Goal: Task Accomplishment & Management: Manage account settings

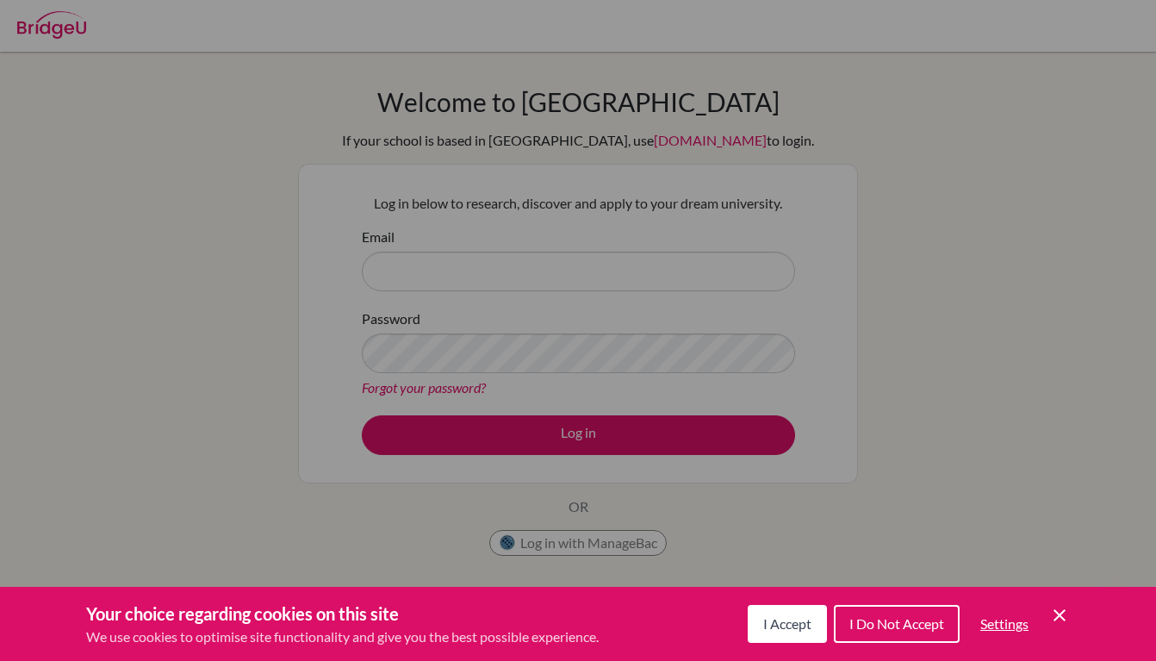
click at [1064, 617] on icon "Cookie Control Close Icon" at bounding box center [1059, 615] width 21 height 21
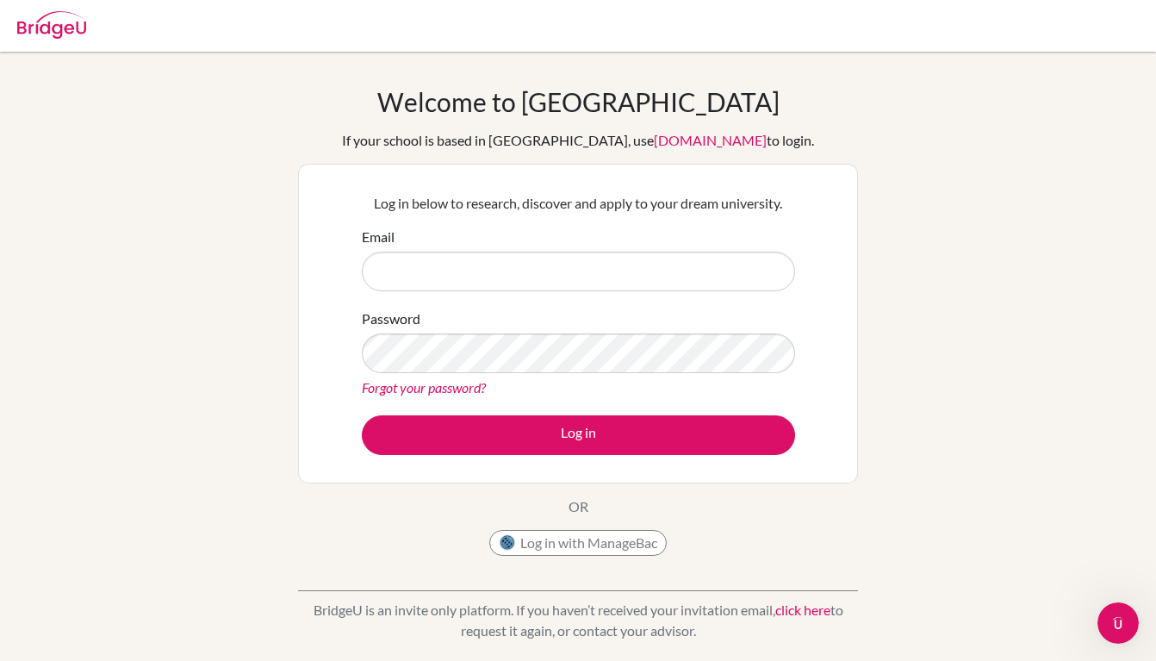
click at [481, 249] on div "Email" at bounding box center [578, 258] width 433 height 65
click at [472, 264] on input "Email" at bounding box center [578, 271] width 433 height 40
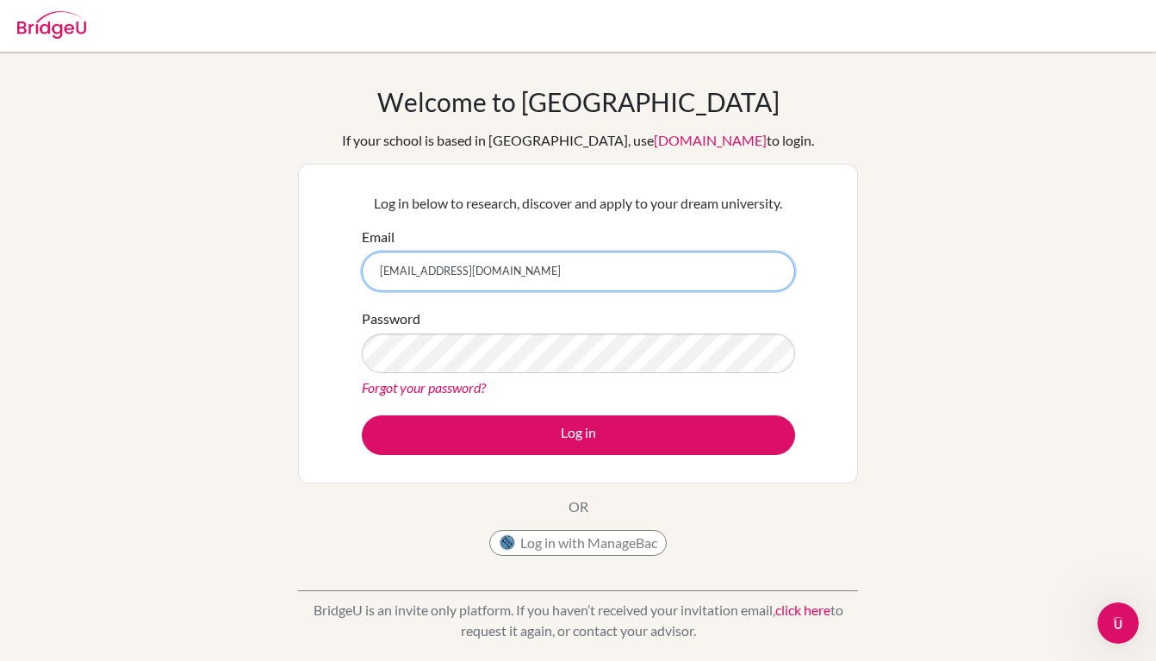
type input "en-xi-cornelius_choo@bisspuxi.com"
click at [411, 390] on link "Forgot your password?" at bounding box center [424, 387] width 124 height 16
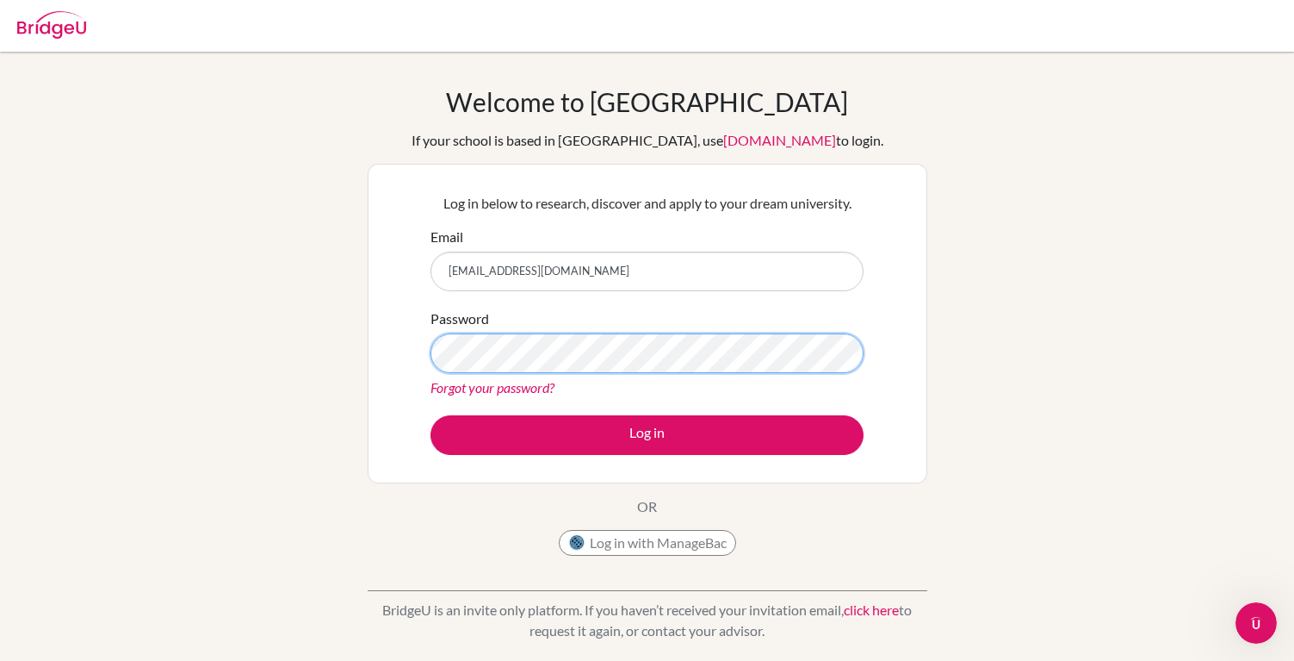
click at [647, 434] on button "Log in" at bounding box center [647, 435] width 433 height 40
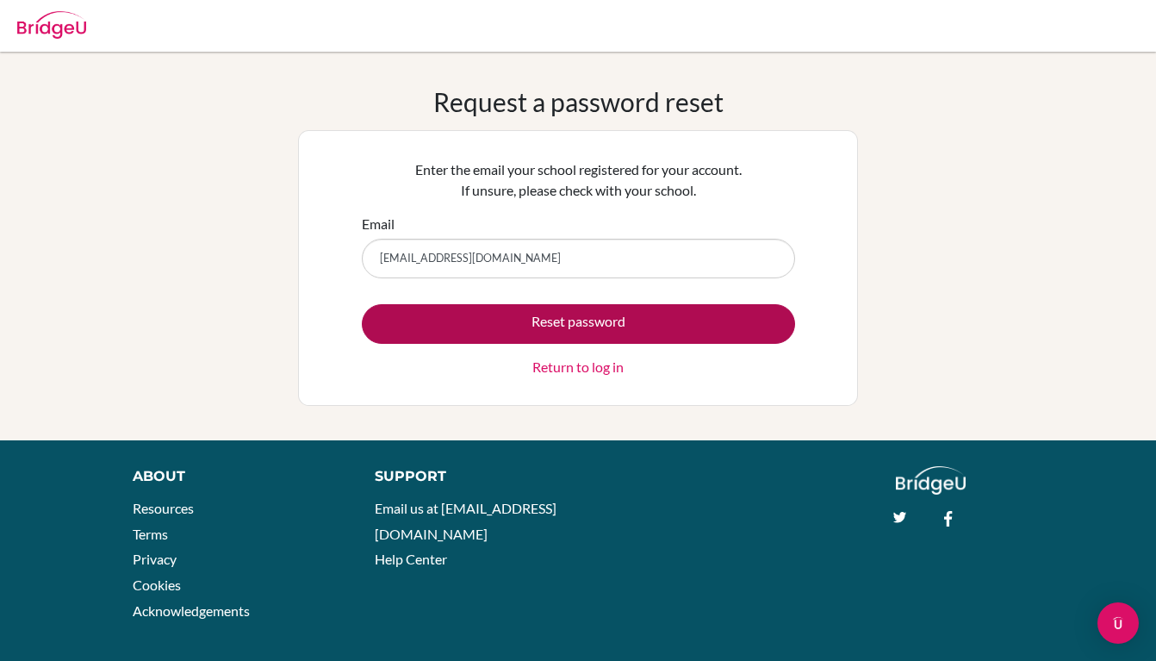
type input "[EMAIL_ADDRESS][DOMAIN_NAME]"
click at [486, 333] on button "Reset password" at bounding box center [578, 324] width 433 height 40
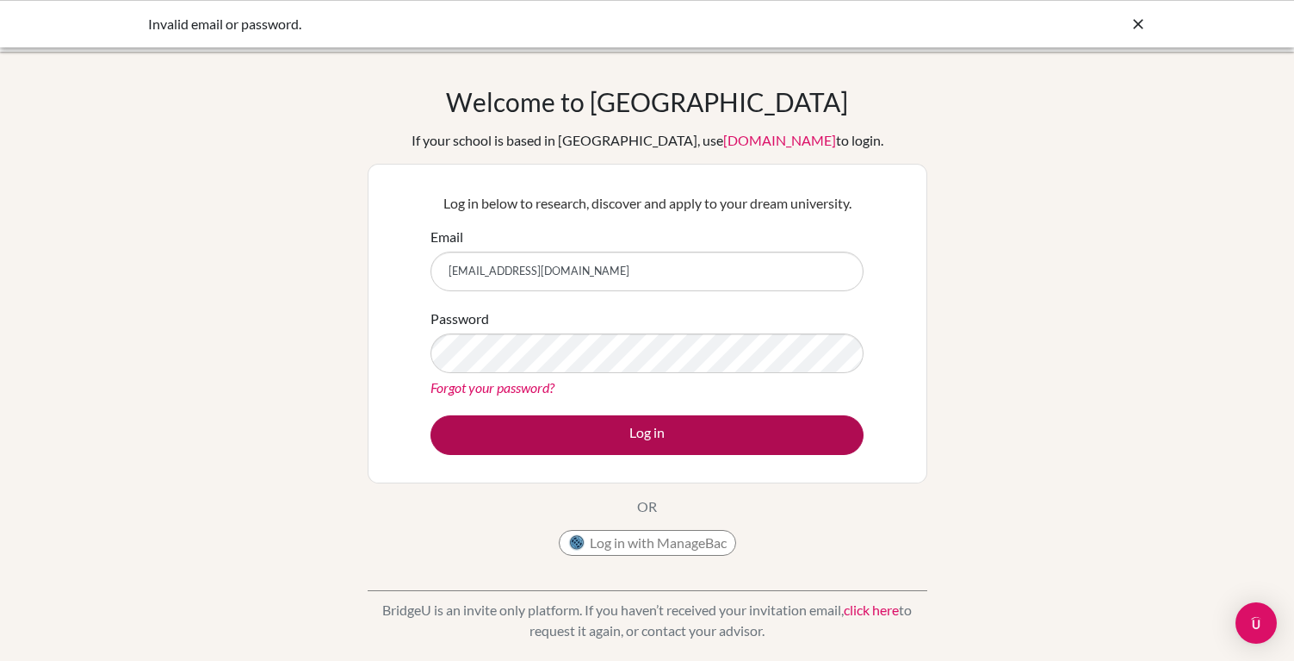
click at [639, 437] on button "Log in" at bounding box center [647, 435] width 433 height 40
